Goal: Task Accomplishment & Management: Complete application form

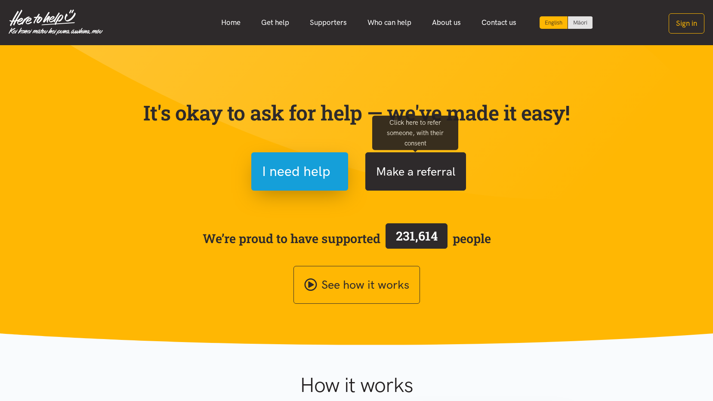
click at [425, 170] on button "Make a referral" at bounding box center [415, 171] width 101 height 38
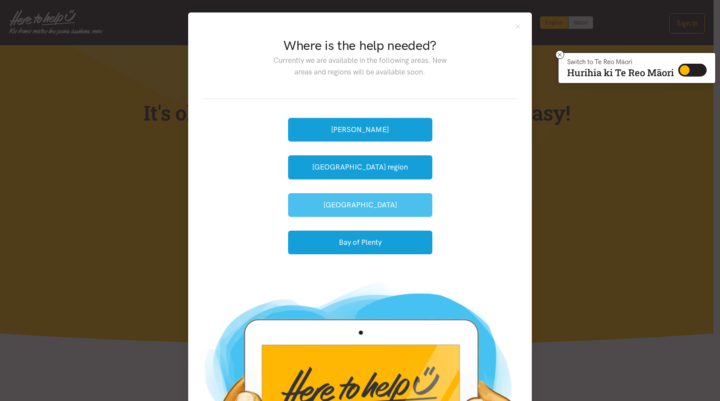
click at [381, 208] on button "[GEOGRAPHIC_DATA]" at bounding box center [360, 205] width 144 height 24
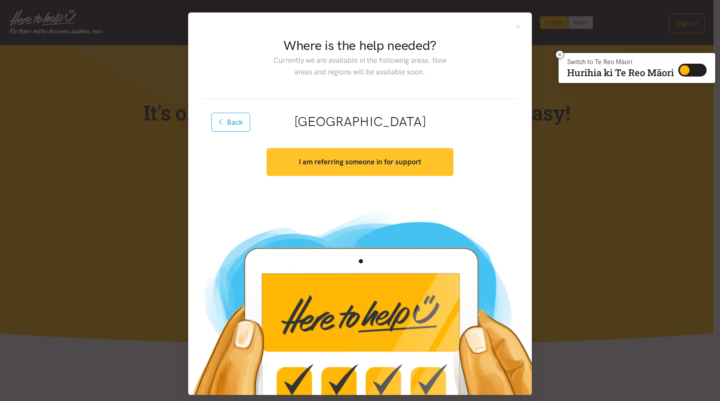
click at [348, 161] on strong "I am referring someone in for support" at bounding box center [360, 162] width 122 height 9
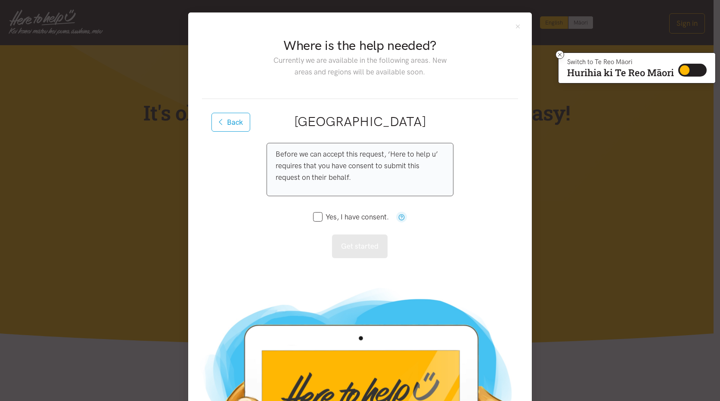
click at [313, 217] on input "Yes, I have consent." at bounding box center [351, 217] width 76 height 7
checkbox input "true"
click at [356, 243] on button "Get started" at bounding box center [360, 247] width 56 height 24
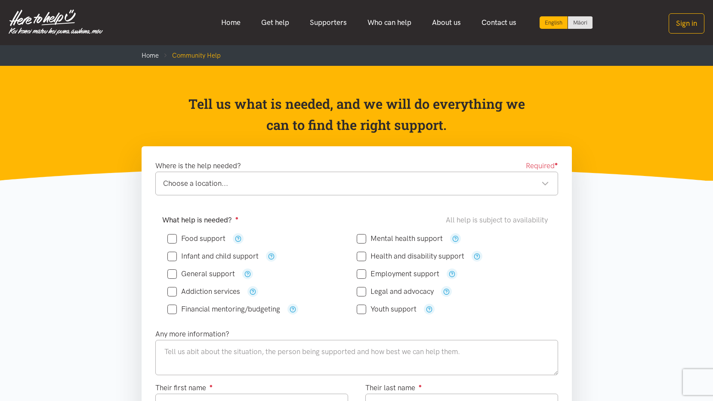
click at [171, 239] on input "Food support" at bounding box center [196, 238] width 58 height 7
checkbox input "true"
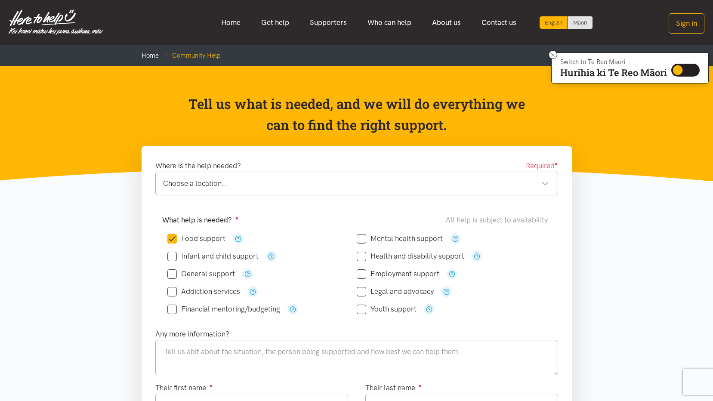
click at [173, 309] on input "Financial mentoring/budgeting" at bounding box center [223, 309] width 113 height 7
checkbox input "true"
click at [251, 349] on textarea at bounding box center [356, 357] width 403 height 35
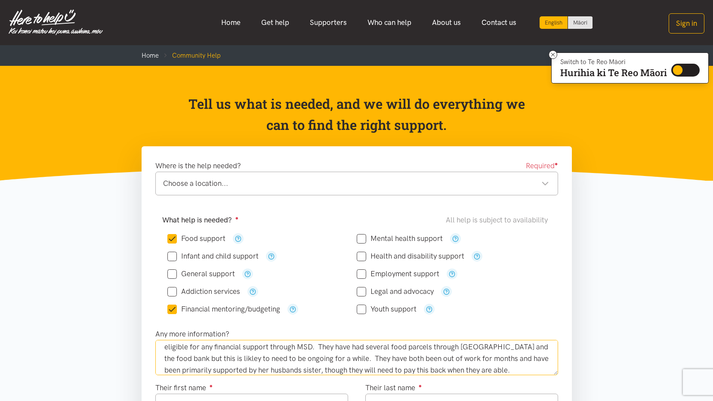
scroll to position [40, 0]
click at [414, 188] on div "Choose a location..." at bounding box center [356, 184] width 386 height 12
type textarea "Nona is currently undergoing chemotherapy treatment and is unable to work. Her …"
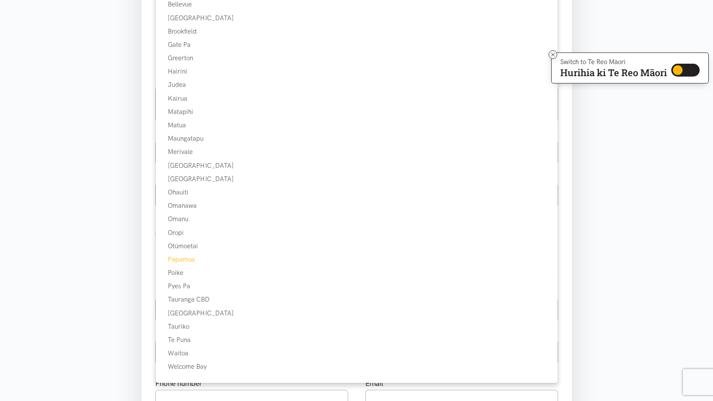
scroll to position [258, 0]
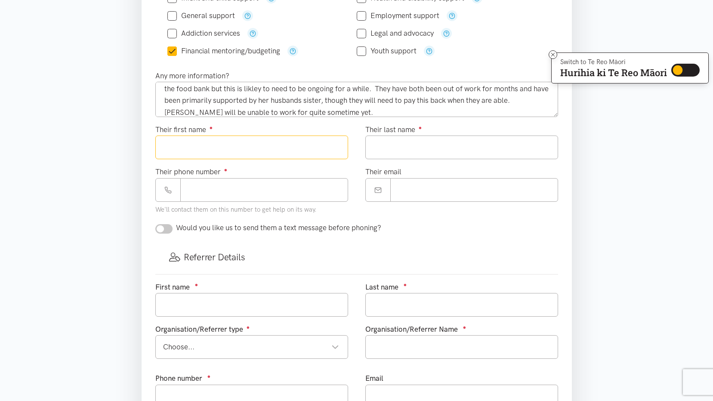
click at [209, 147] on input "Their first name ●" at bounding box center [251, 148] width 193 height 24
type input "****"
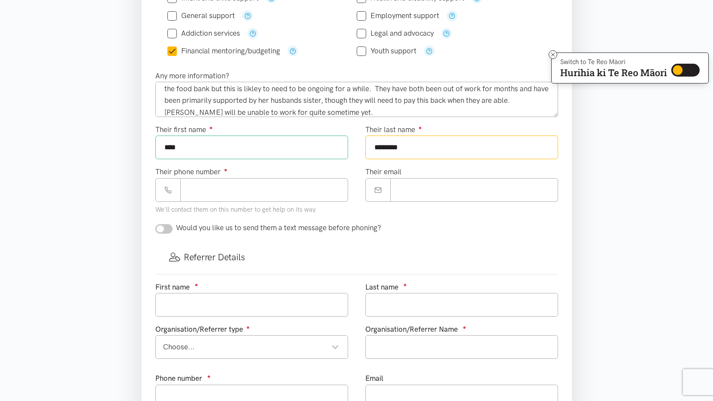
type input "********"
click at [264, 192] on input "Their phone number ●" at bounding box center [264, 190] width 168 height 24
type input "**********"
click at [473, 197] on input "Their email" at bounding box center [474, 190] width 168 height 24
click at [418, 194] on input "Their email" at bounding box center [474, 190] width 168 height 24
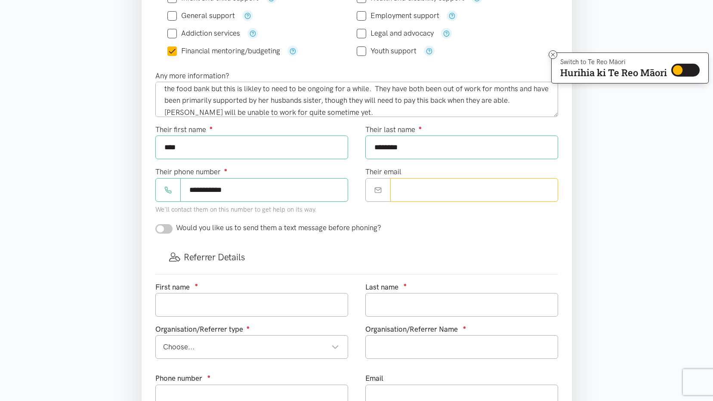
paste input "**********"
type input "**********"
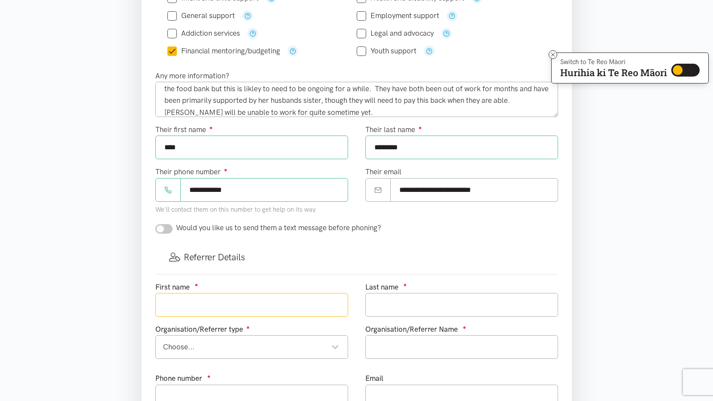
click at [190, 306] on input "text" at bounding box center [251, 305] width 193 height 24
type input "Julie"
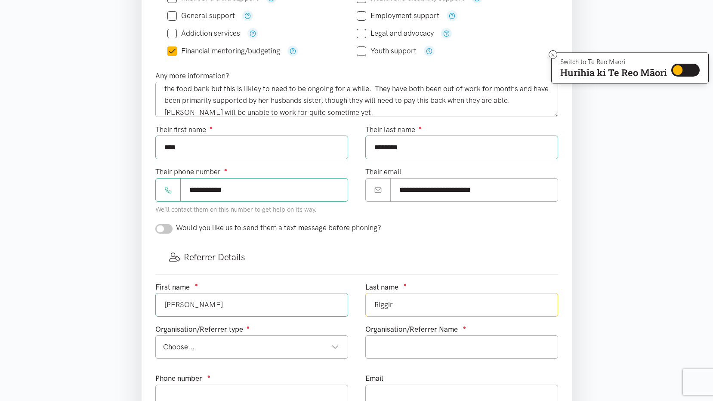
type input "Riggir"
click at [335, 348] on div "Choose..." at bounding box center [251, 347] width 176 height 12
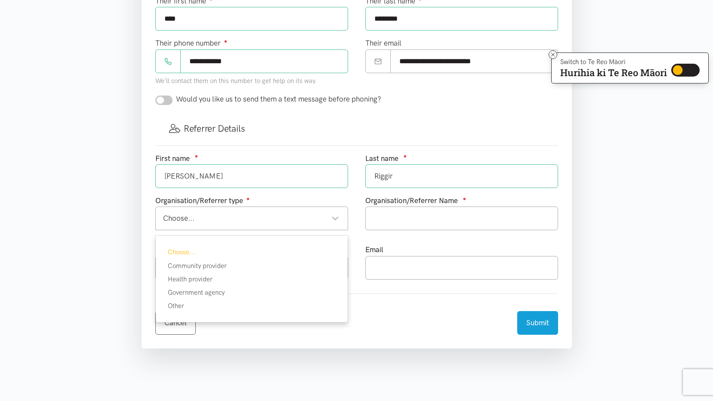
scroll to position [387, 0]
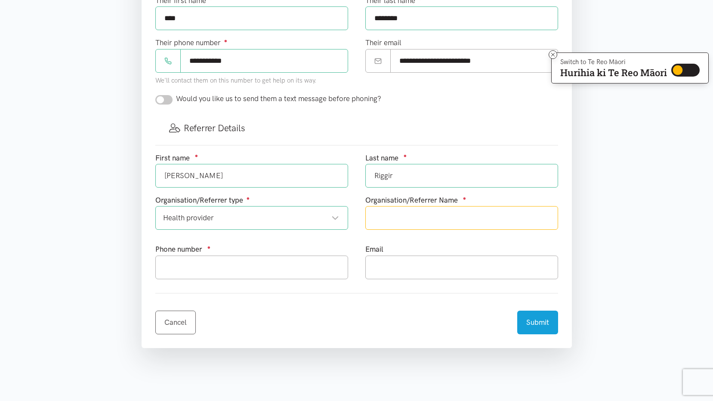
click at [434, 219] on input "text" at bounding box center [461, 218] width 193 height 24
type input "Te Whatu Ora - Health NZ"
click at [291, 275] on input "text" at bounding box center [251, 268] width 193 height 24
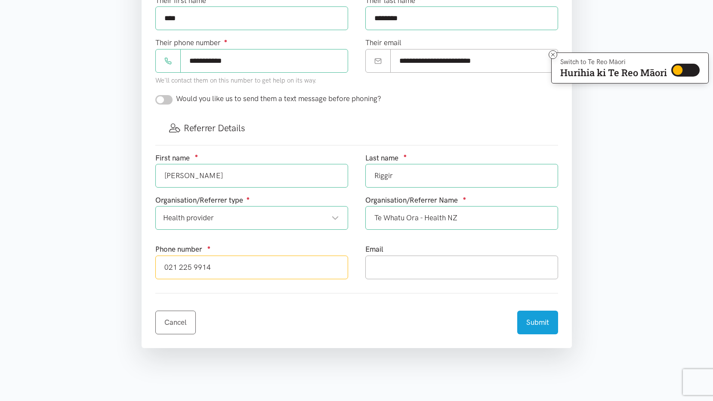
type input "021 225 9914"
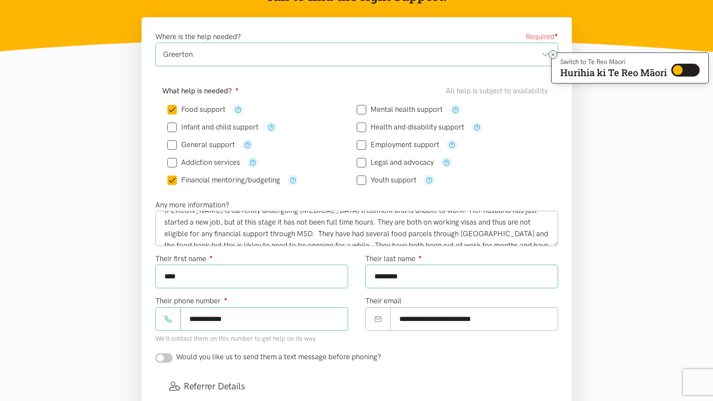
scroll to position [0, 0]
type input "Julie.Riggir@bopdhb.govt.nz"
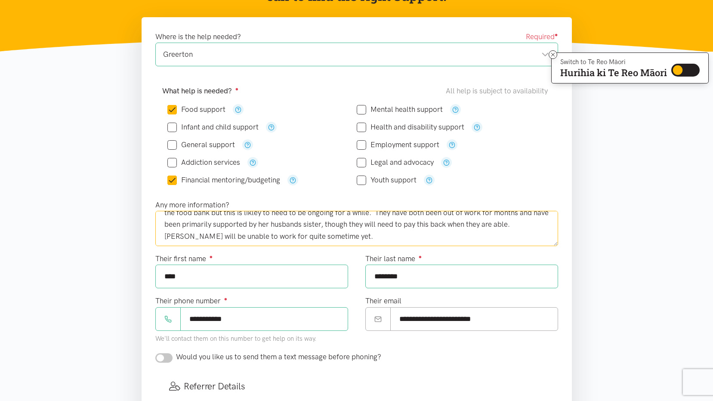
scroll to position [47, 0]
click at [330, 233] on textarea "Nona is currently undergoing chemotherapy treatment and is unable to work. Her …" at bounding box center [356, 228] width 403 height 35
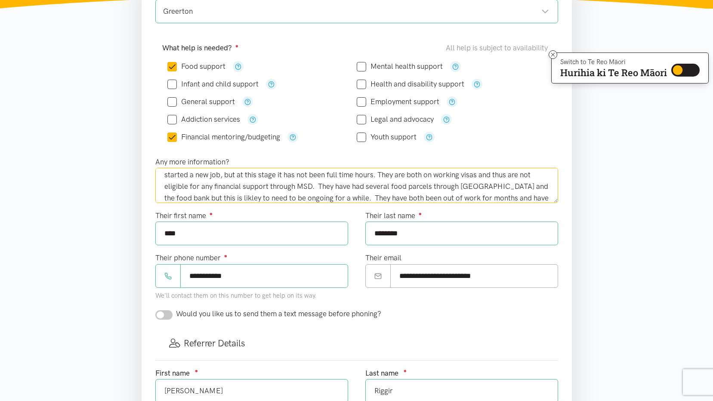
scroll to position [0, 0]
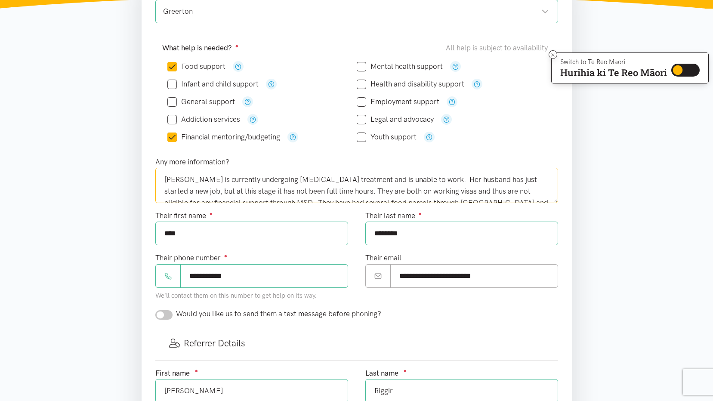
click at [432, 192] on textarea "Nona is currently undergoing chemotherapy treatment and is unable to work. Her …" at bounding box center [356, 185] width 403 height 35
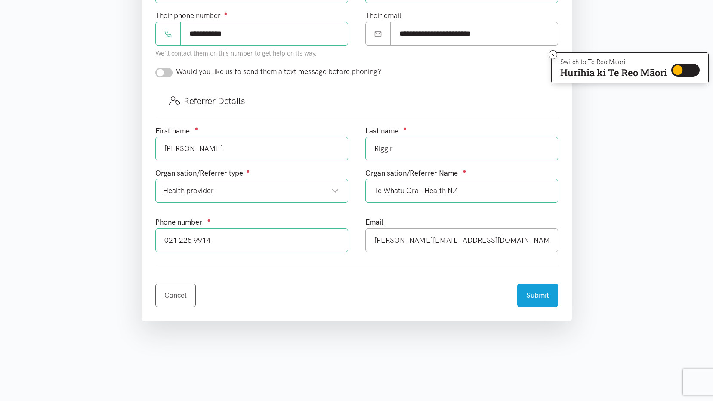
scroll to position [474, 0]
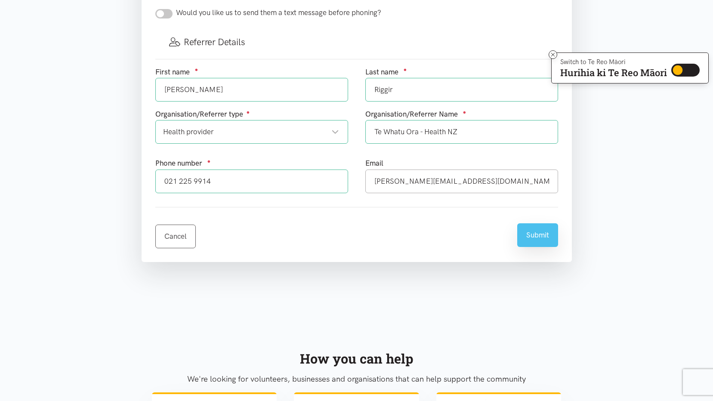
type textarea "Nona is currently undergoing chemotherapy treatment and is unable to work. Her …"
click at [543, 235] on button "Submit" at bounding box center [537, 235] width 41 height 24
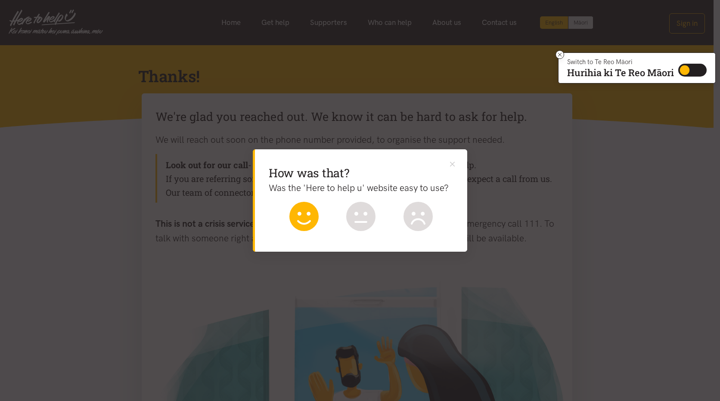
click at [306, 216] on icon at bounding box center [303, 216] width 29 height 29
